Goal: Find specific page/section: Find specific page/section

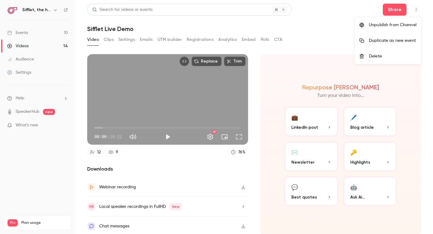
click at [40, 32] on div at bounding box center [216, 117] width 433 height 234
click at [38, 33] on link "Events 10" at bounding box center [37, 32] width 75 height 13
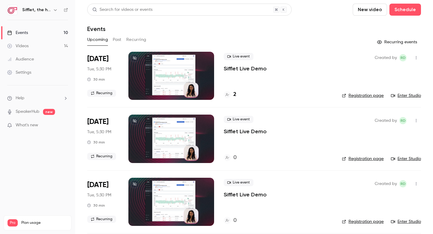
click at [119, 39] on button "Past" at bounding box center [117, 40] width 9 height 10
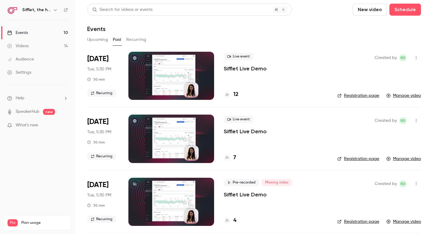
click at [233, 93] on div "12" at bounding box center [231, 94] width 15 height 8
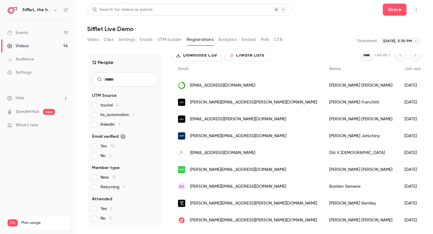
scroll to position [36, 0]
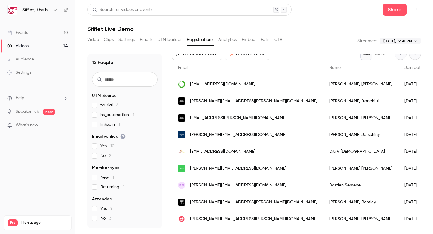
click at [243, 169] on div "[PERSON_NAME][EMAIL_ADDRESS][DOMAIN_NAME]" at bounding box center [247, 168] width 151 height 17
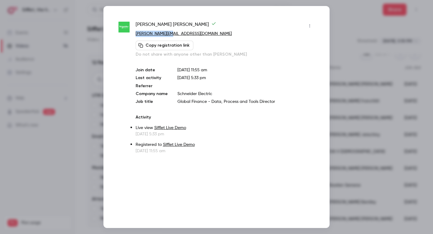
drag, startPoint x: 172, startPoint y: 32, endPoint x: 134, endPoint y: 35, distance: 38.5
click at [134, 35] on div "[PERSON_NAME] [PERSON_NAME][EMAIL_ADDRESS][DOMAIN_NAME] Copy registration link …" at bounding box center [216, 87] width 196 height 133
copy link "[PERSON_NAME][EMAIL_ADDRESS][DOMAIN_NAME]"
drag, startPoint x: 215, startPoint y: 93, endPoint x: 176, endPoint y: 93, distance: 39.4
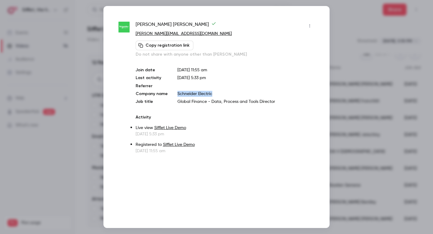
click at [176, 93] on div "Join date [DATE] 11:55 am Last activity [DATE] 5:33 pm Referrer Company name [P…" at bounding box center [225, 86] width 179 height 38
copy p "Schneider Electric"
click at [357, 46] on div at bounding box center [216, 117] width 433 height 234
